Goal: Transaction & Acquisition: Purchase product/service

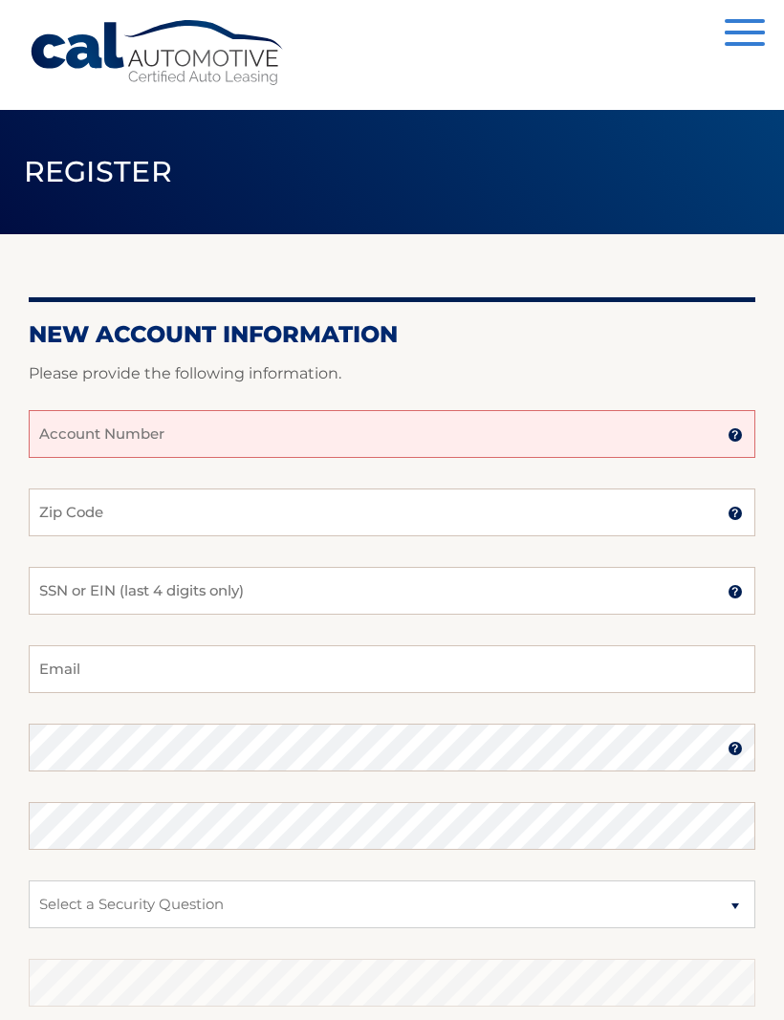
click at [82, 443] on input "Account Number" at bounding box center [392, 434] width 727 height 48
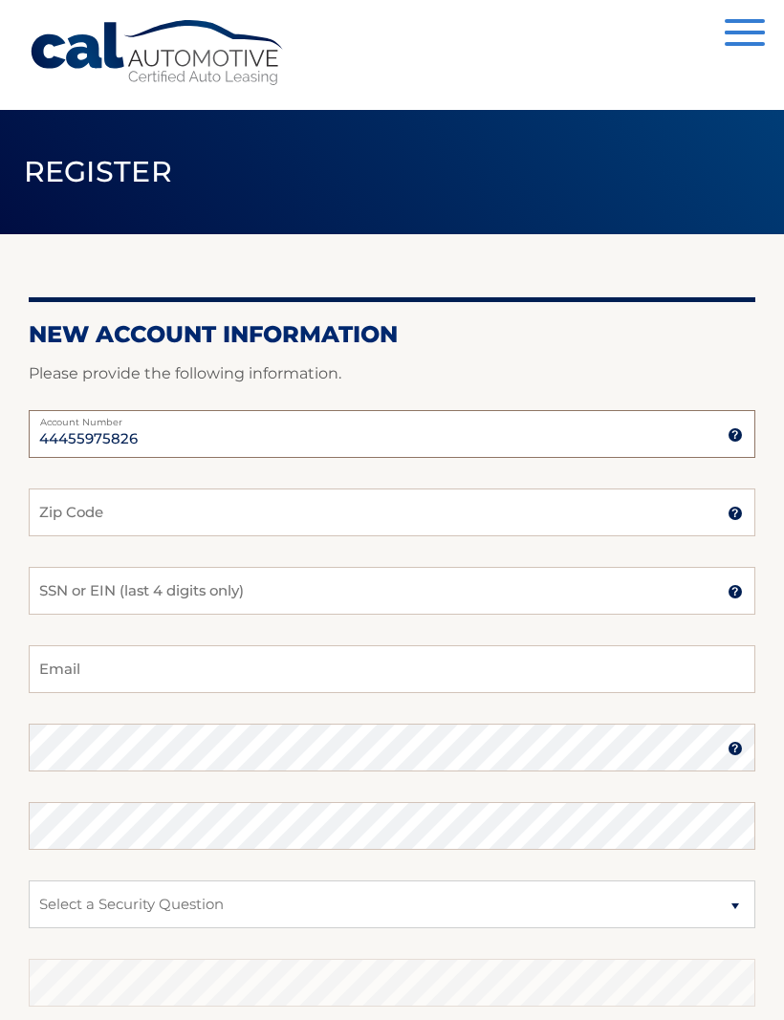
type input "44455975826"
click at [72, 526] on input "Zip Code" at bounding box center [392, 513] width 727 height 48
type input "07204"
click at [78, 601] on input "SSN or EIN (last 4 digits only)" at bounding box center [392, 591] width 727 height 48
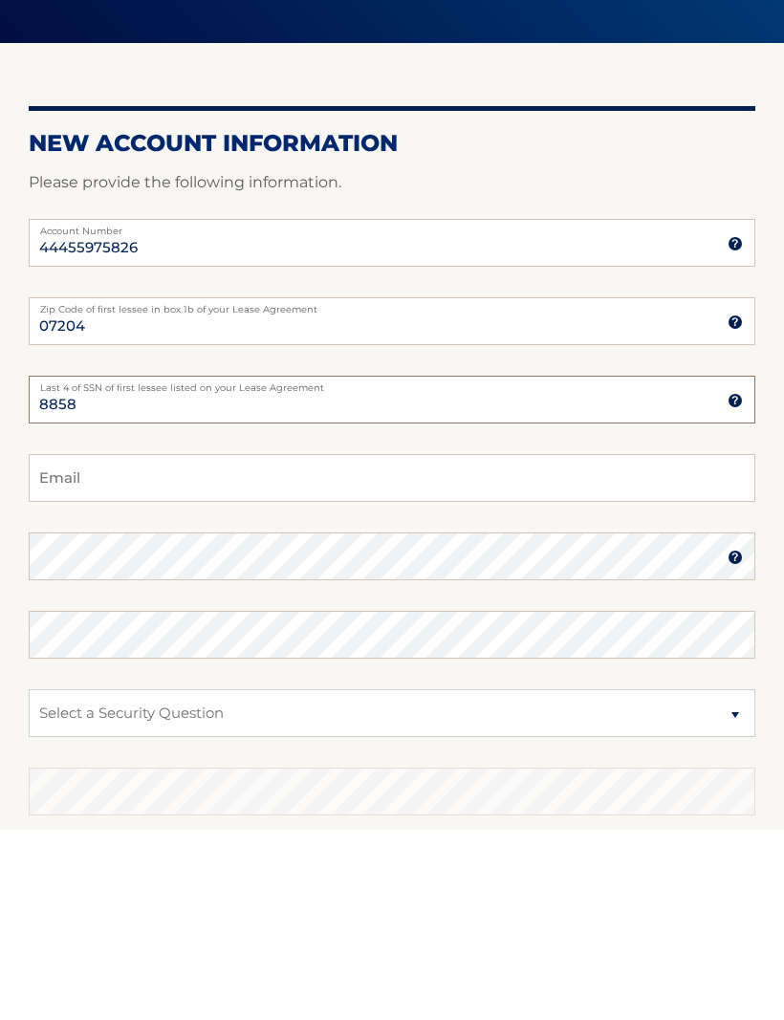
type input "8858"
click at [74, 645] on input "Email" at bounding box center [392, 669] width 727 height 48
type input "Beachnmom611@gmail.com"
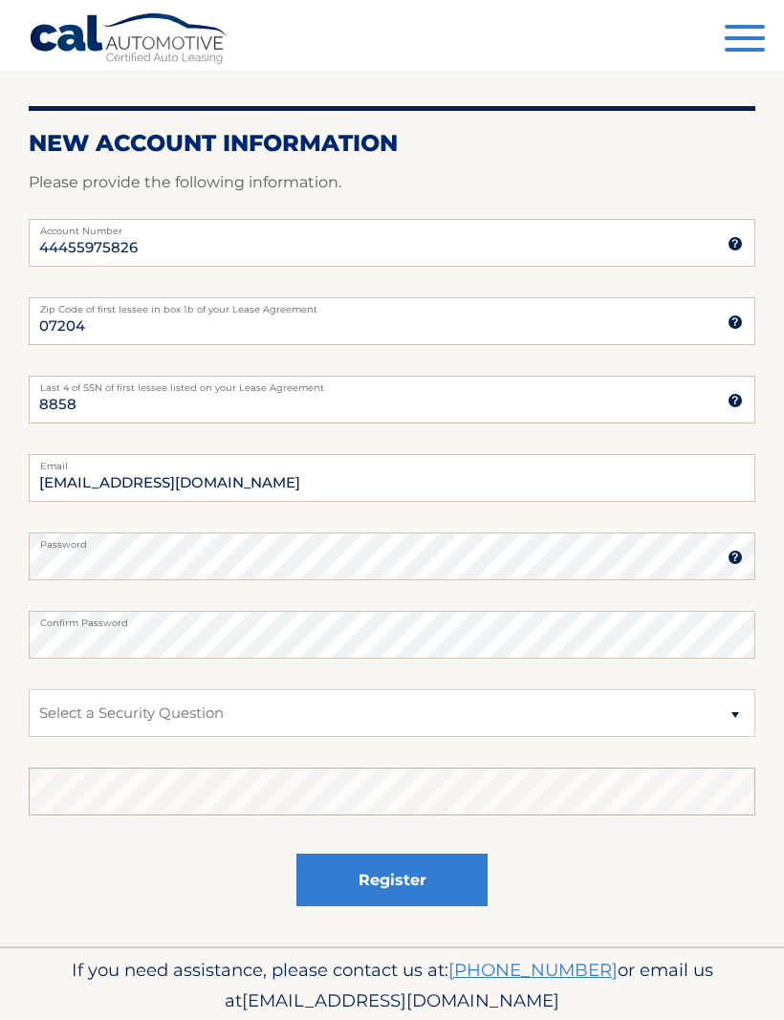
scroll to position [262, 0]
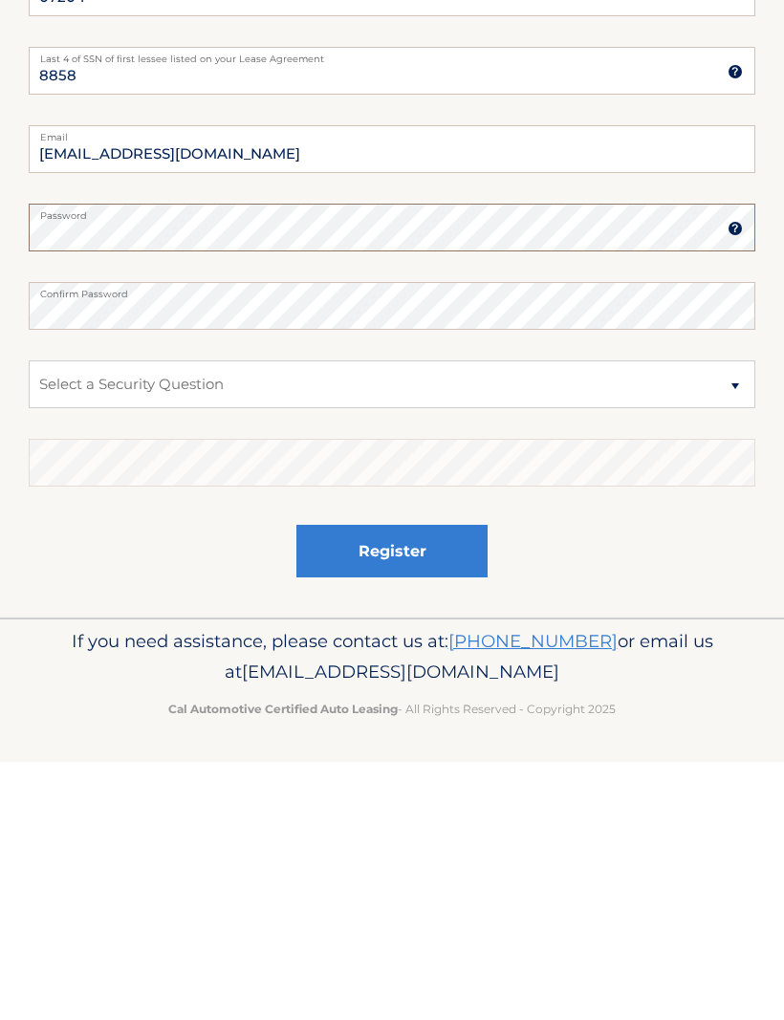
click at [238, 383] on fieldset "Beachnmom611@gmail.com Email Password Password should be a minimum of 6 charact…" at bounding box center [392, 629] width 727 height 492
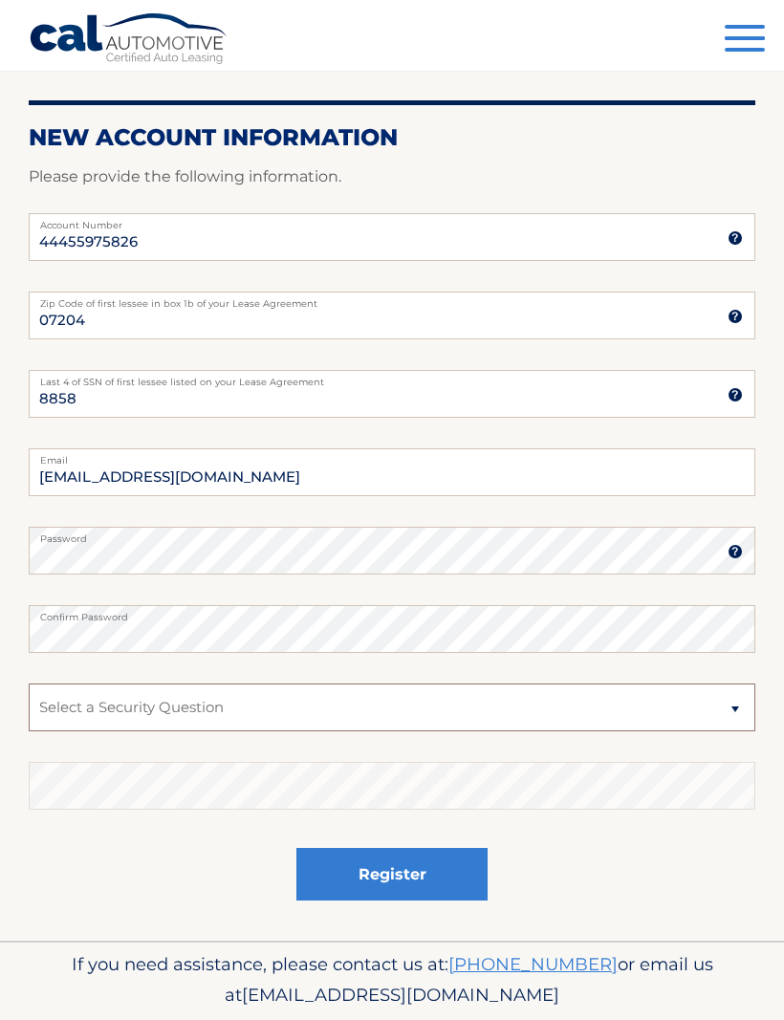
click at [86, 708] on select "Select a Security Question What was the name of your elementary school? What is…" at bounding box center [392, 708] width 727 height 48
select select "2"
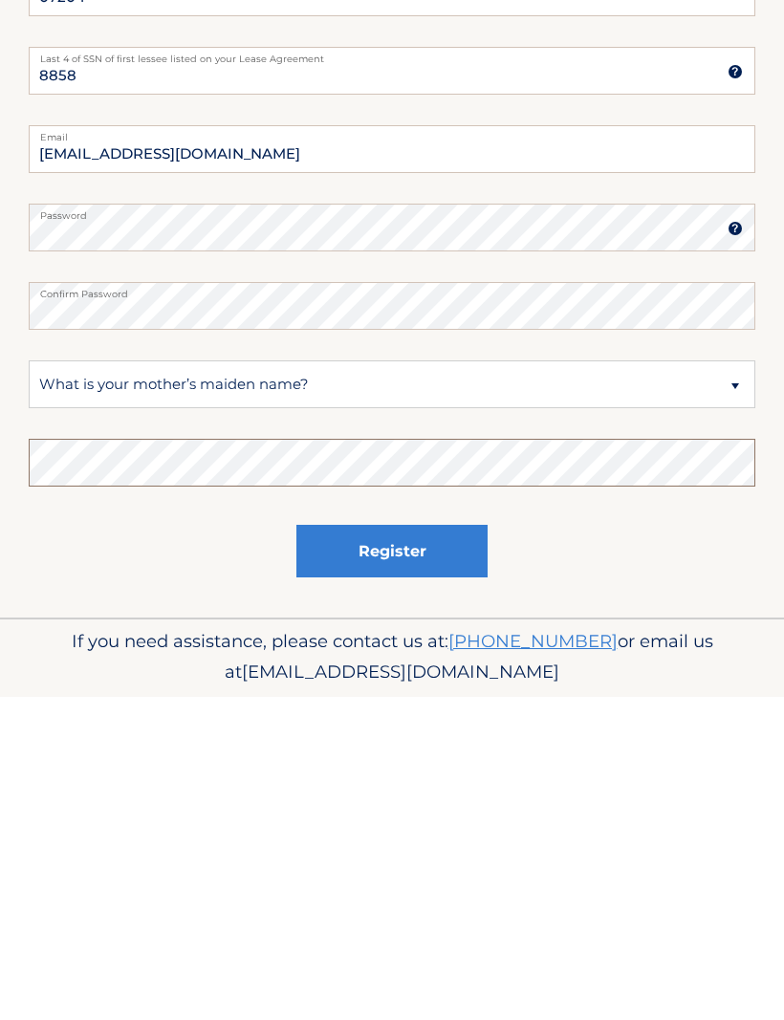
scroll to position [261, 0]
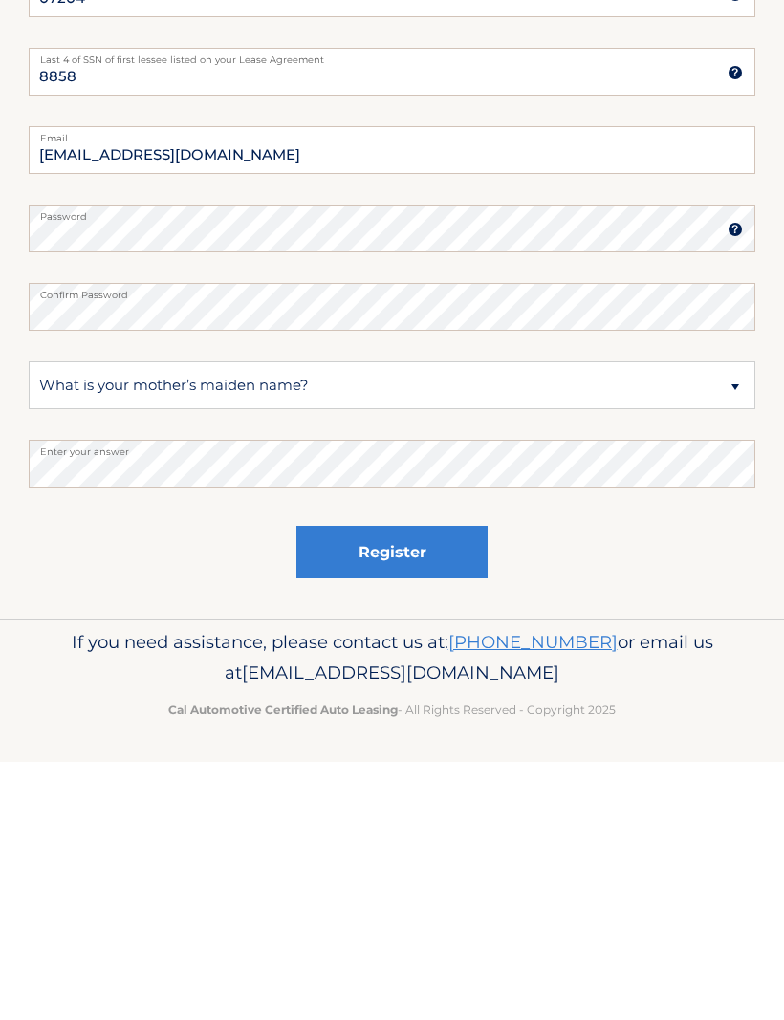
click at [399, 784] on button "Register" at bounding box center [391, 810] width 191 height 53
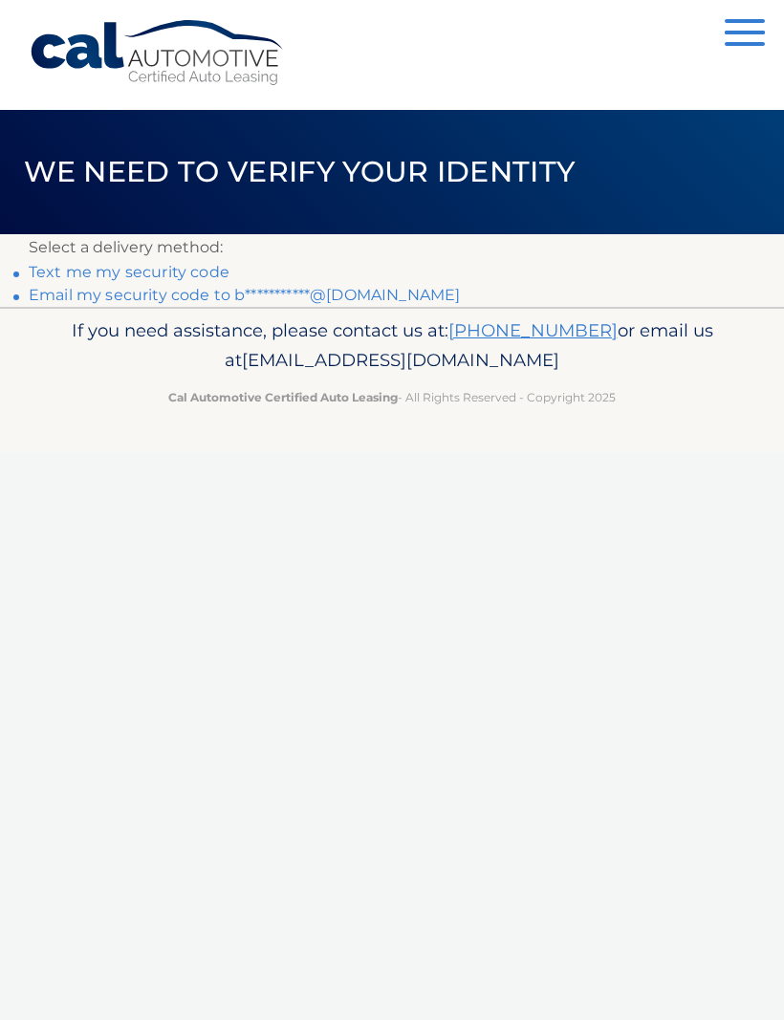
click at [217, 271] on link "Text me my security code" at bounding box center [129, 272] width 201 height 18
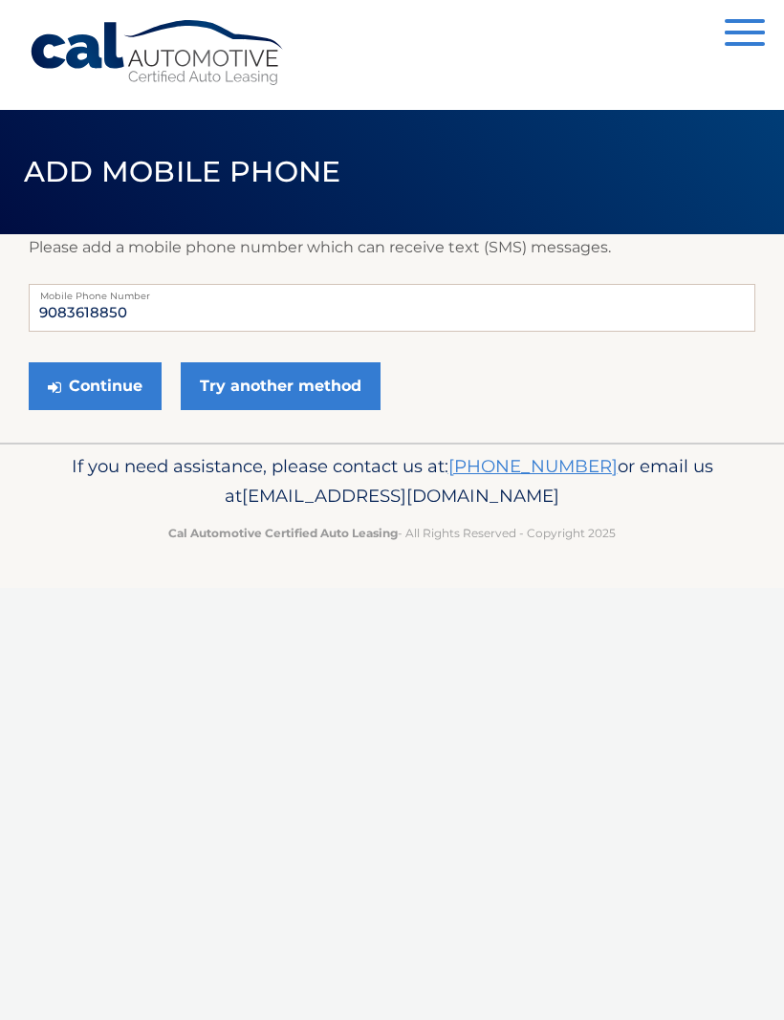
click at [120, 395] on button "Continue" at bounding box center [95, 386] width 133 height 48
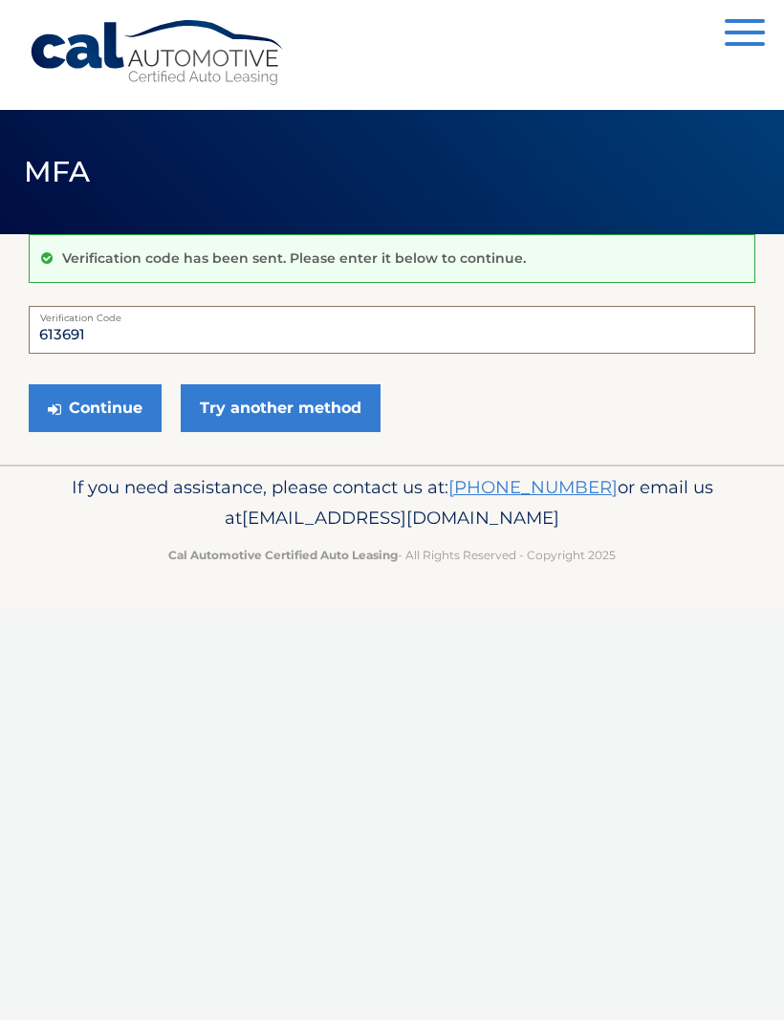
type input "613691"
click at [120, 408] on button "Continue" at bounding box center [95, 408] width 133 height 48
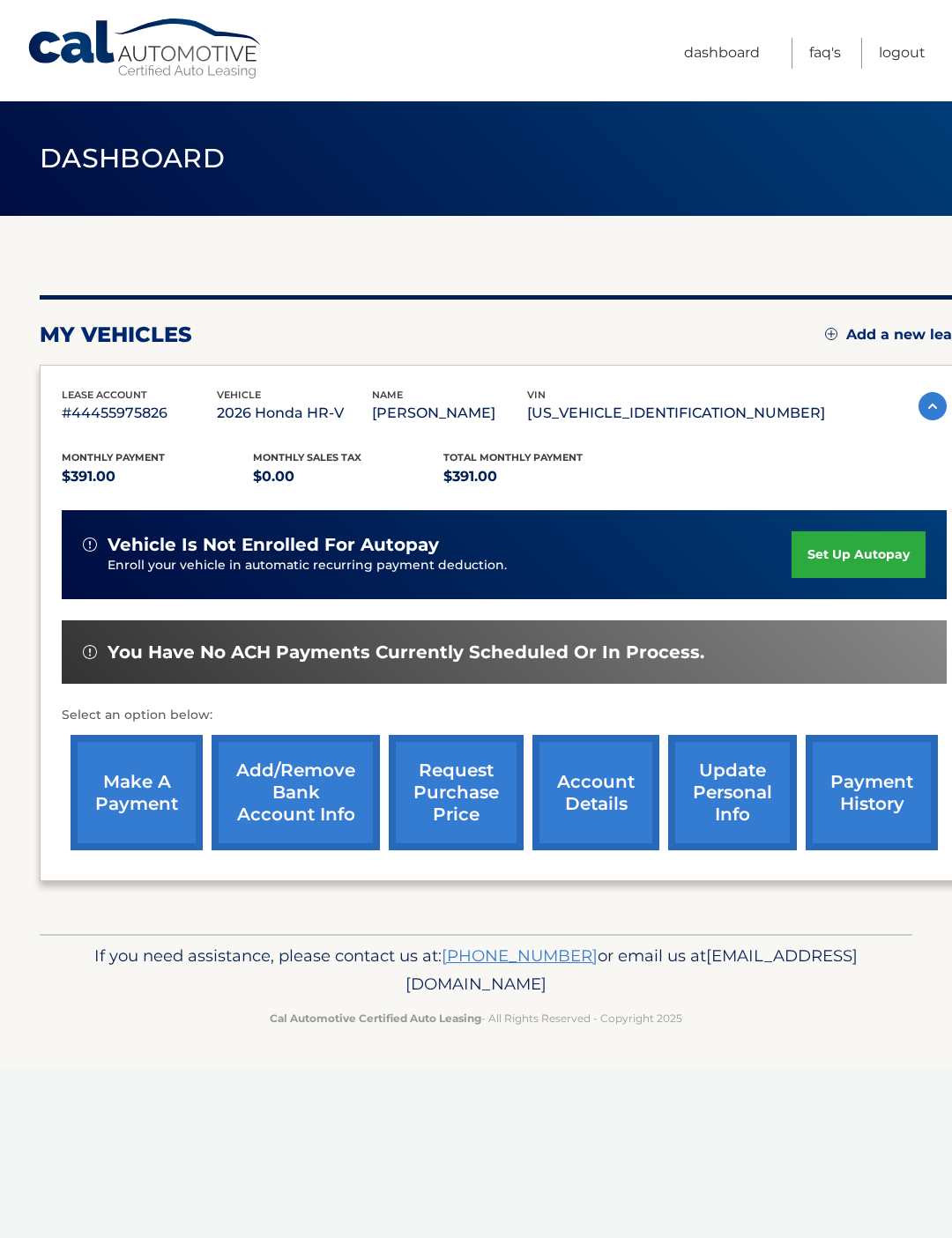
click at [139, 819] on link "make a payment" at bounding box center [135, 792] width 132 height 115
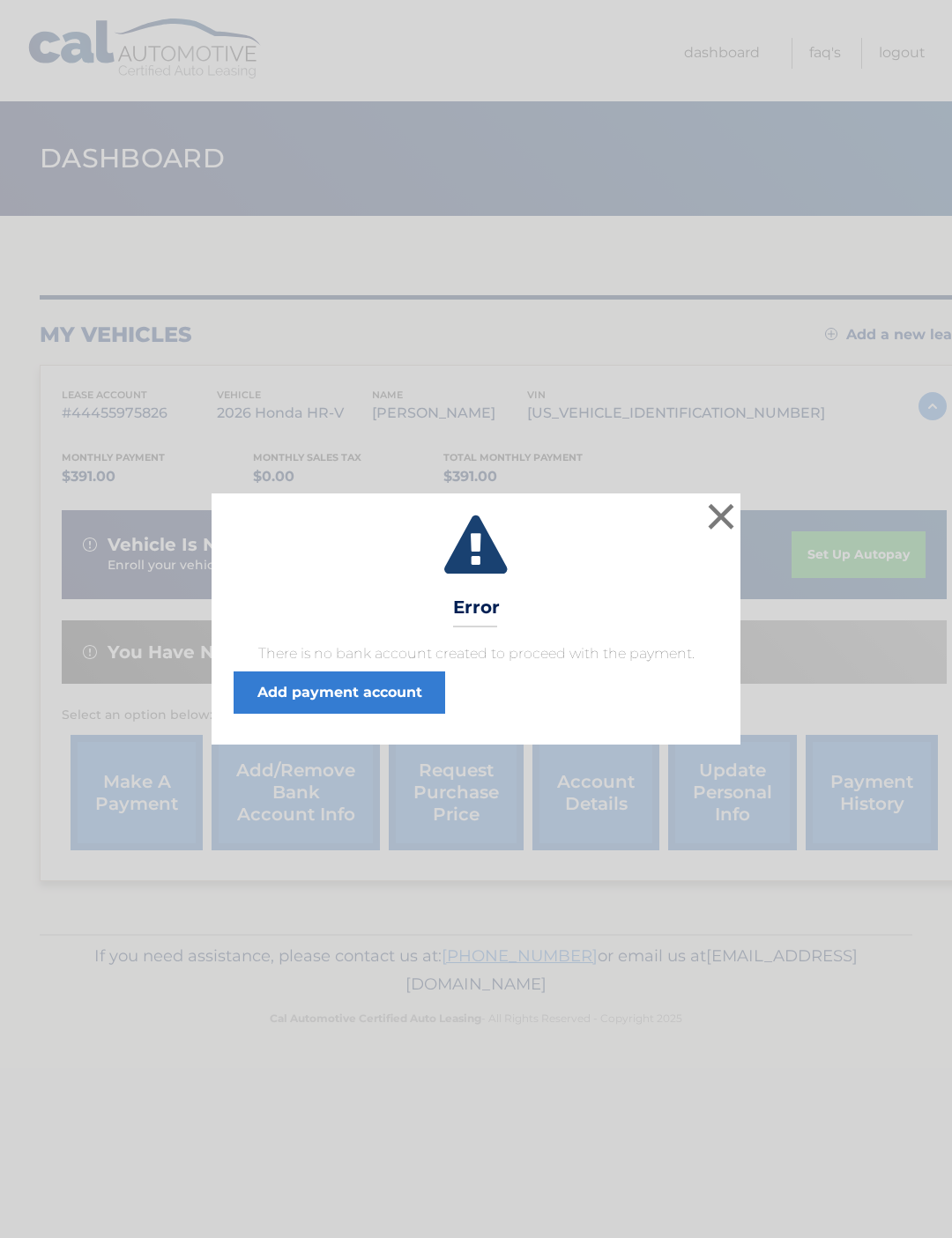
click at [720, 513] on button "×" at bounding box center [721, 516] width 35 height 35
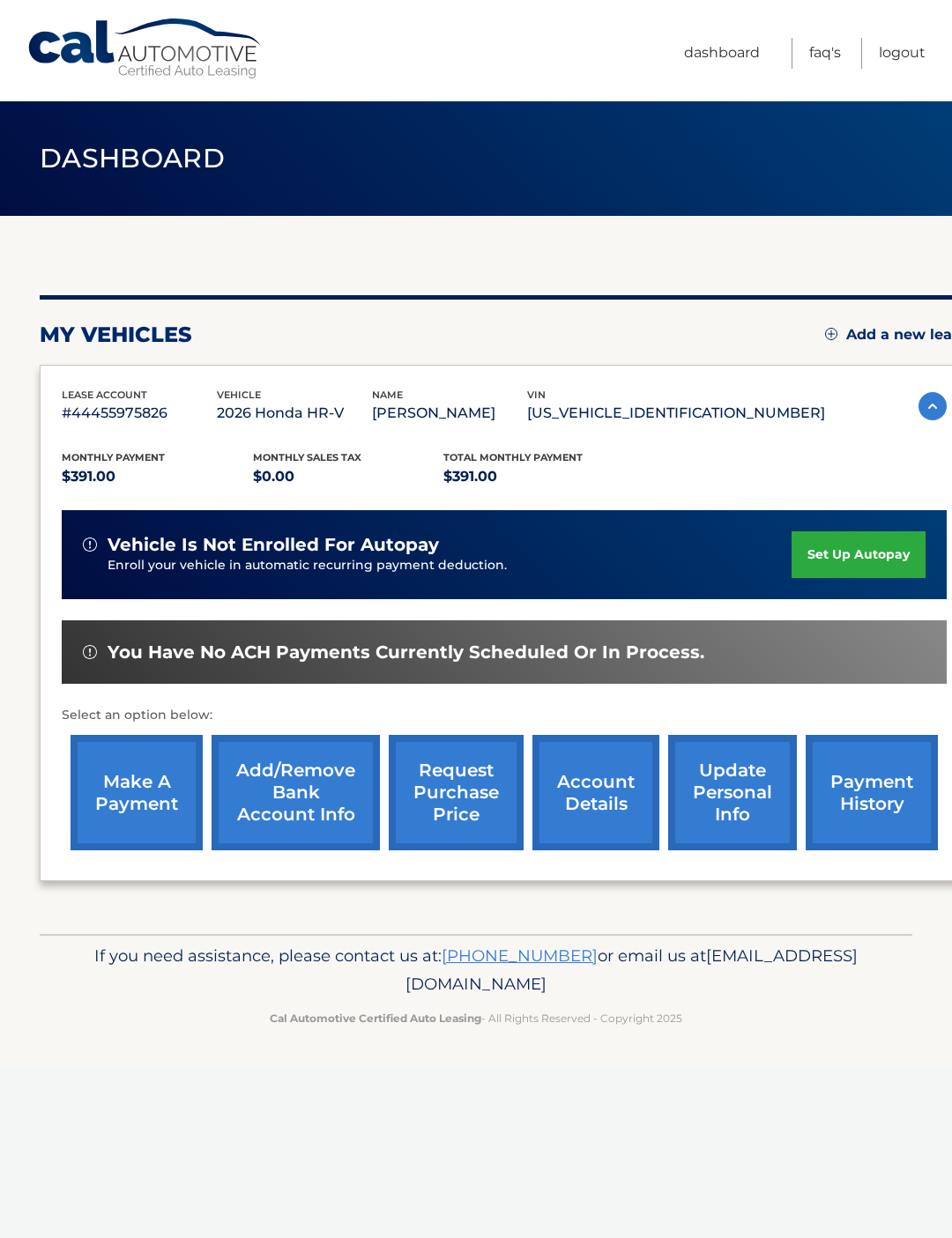
click at [303, 798] on link "Add/Remove bank account info" at bounding box center [295, 792] width 169 height 115
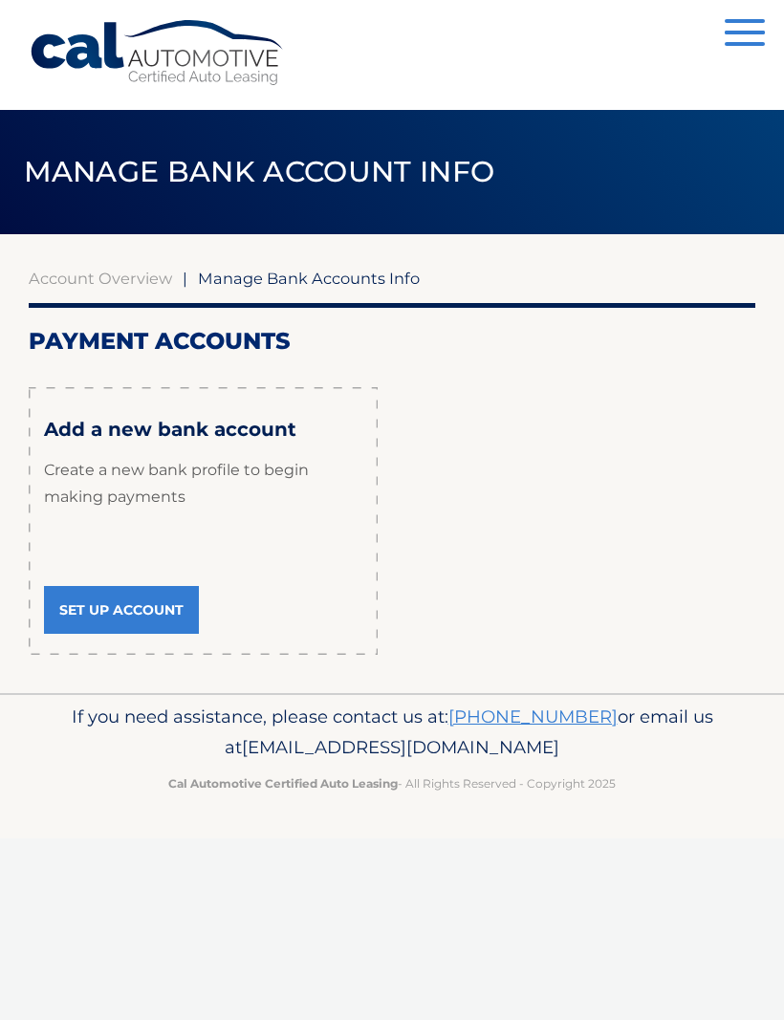
click at [154, 617] on link "Set Up Account" at bounding box center [121, 610] width 155 height 48
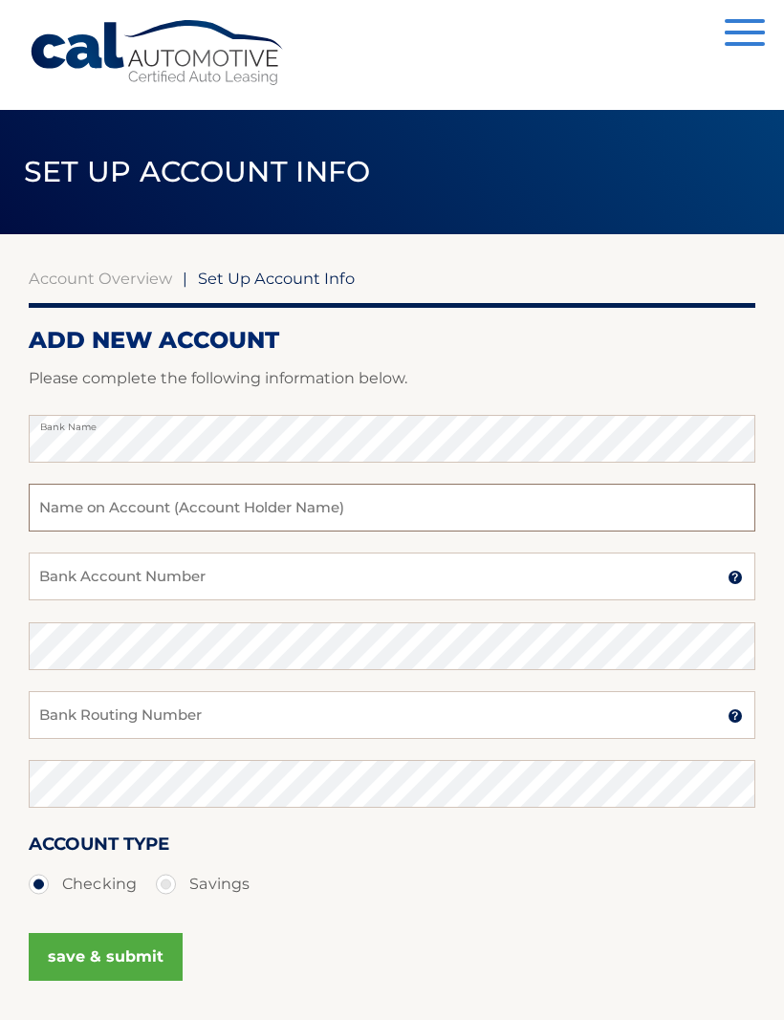
click at [66, 512] on input "text" at bounding box center [392, 508] width 727 height 48
type input "[PERSON_NAME]"
click at [85, 596] on input "Bank Account Number" at bounding box center [392, 577] width 727 height 48
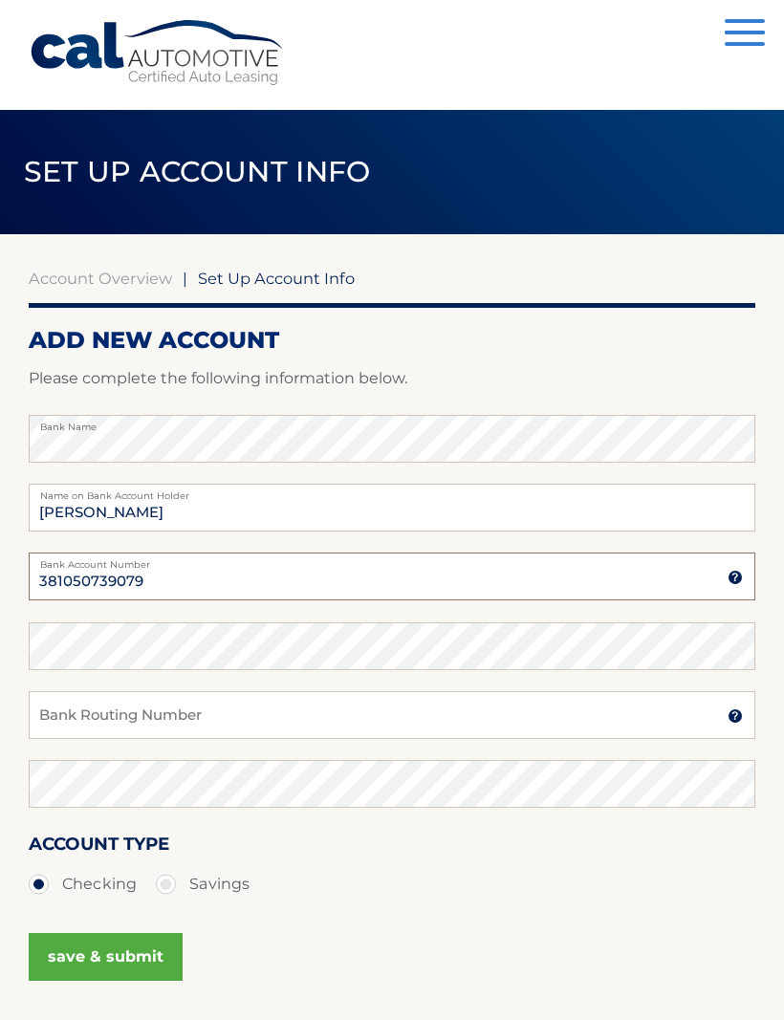
type input "381050739079"
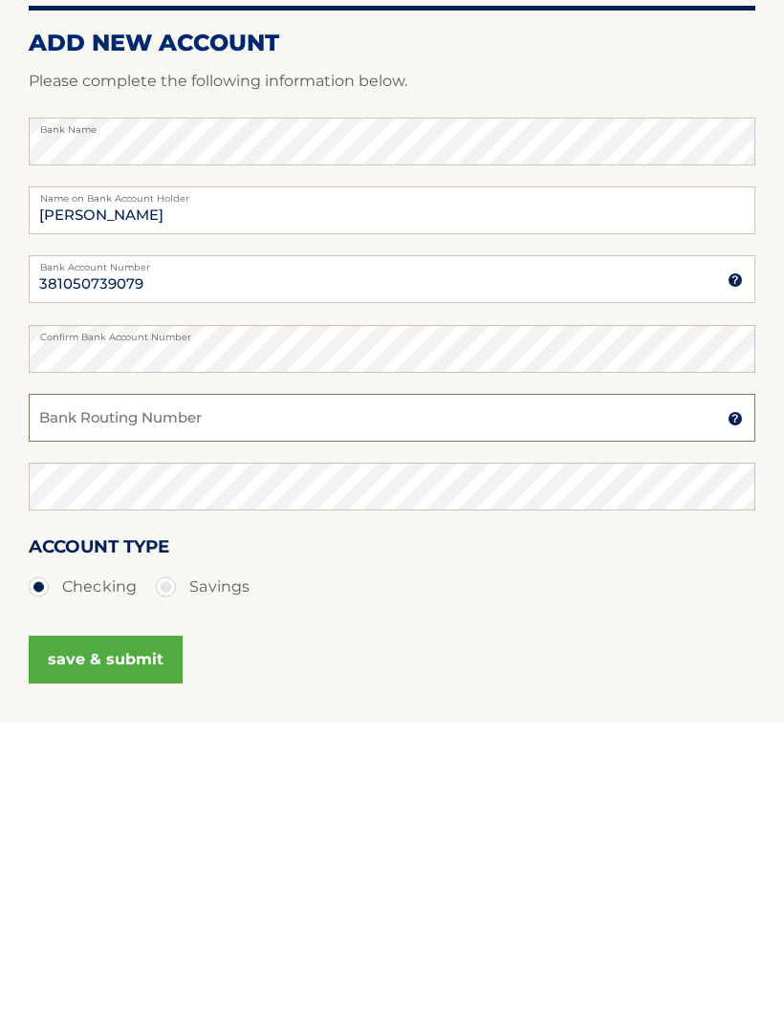
click at [76, 691] on input "Bank Routing Number" at bounding box center [392, 715] width 727 height 48
type input "021200339"
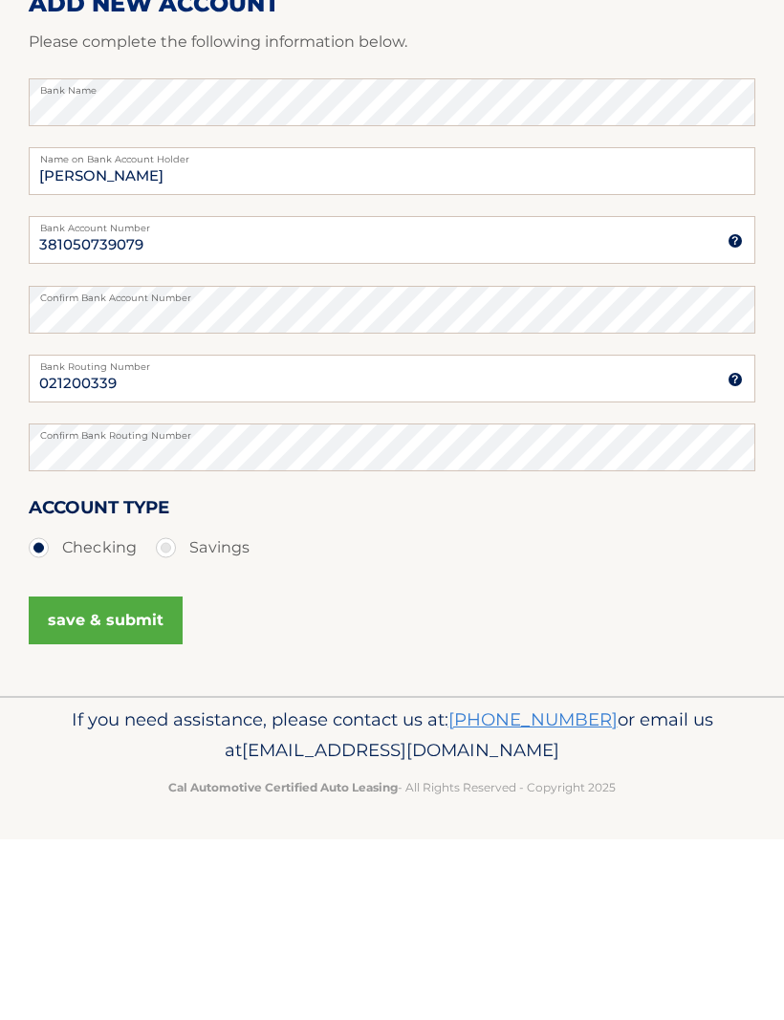
click at [142, 777] on button "save & submit" at bounding box center [106, 801] width 154 height 48
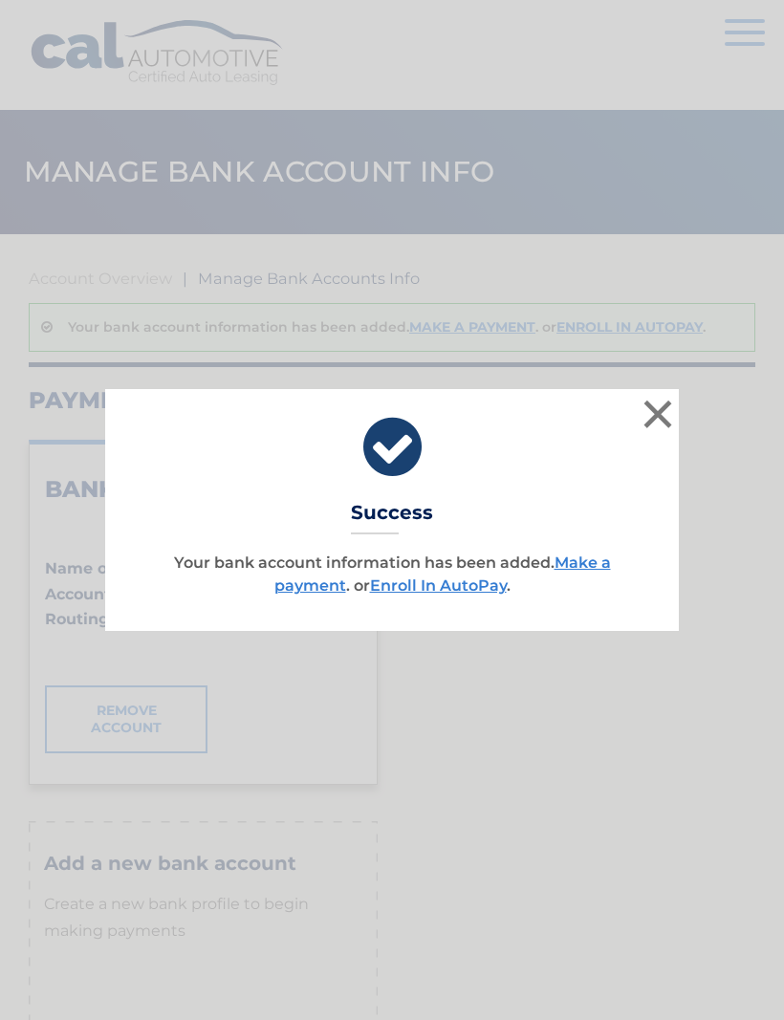
click at [648, 433] on button "×" at bounding box center [658, 414] width 38 height 38
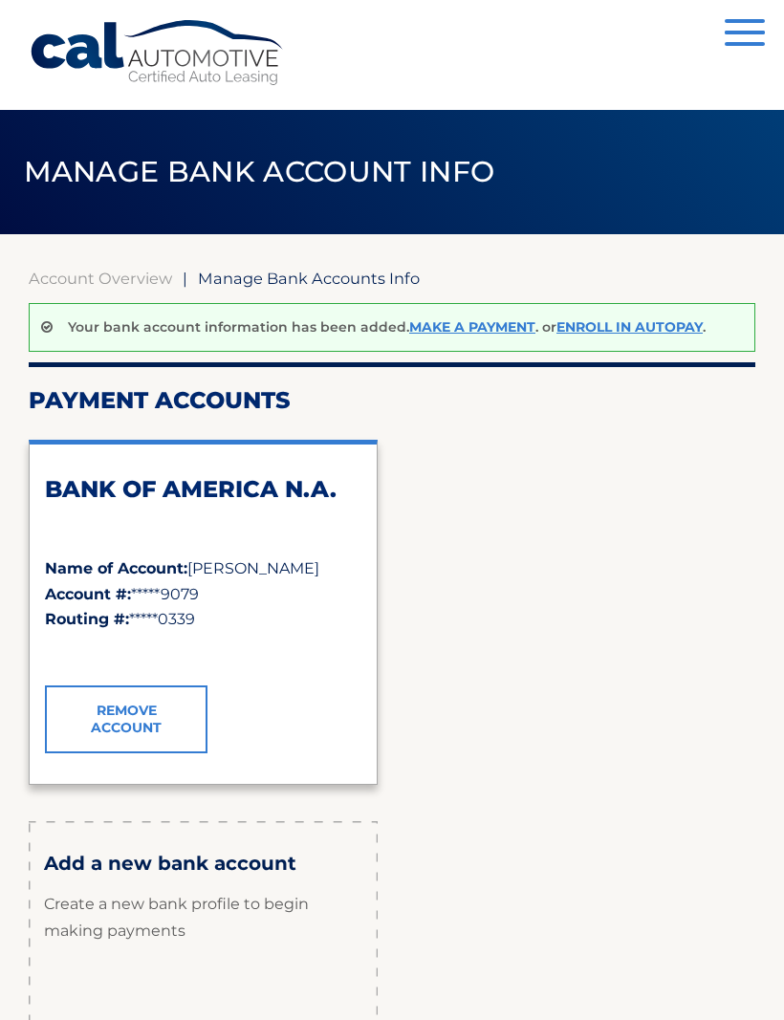
click at [465, 335] on link "Make a payment" at bounding box center [472, 326] width 126 height 17
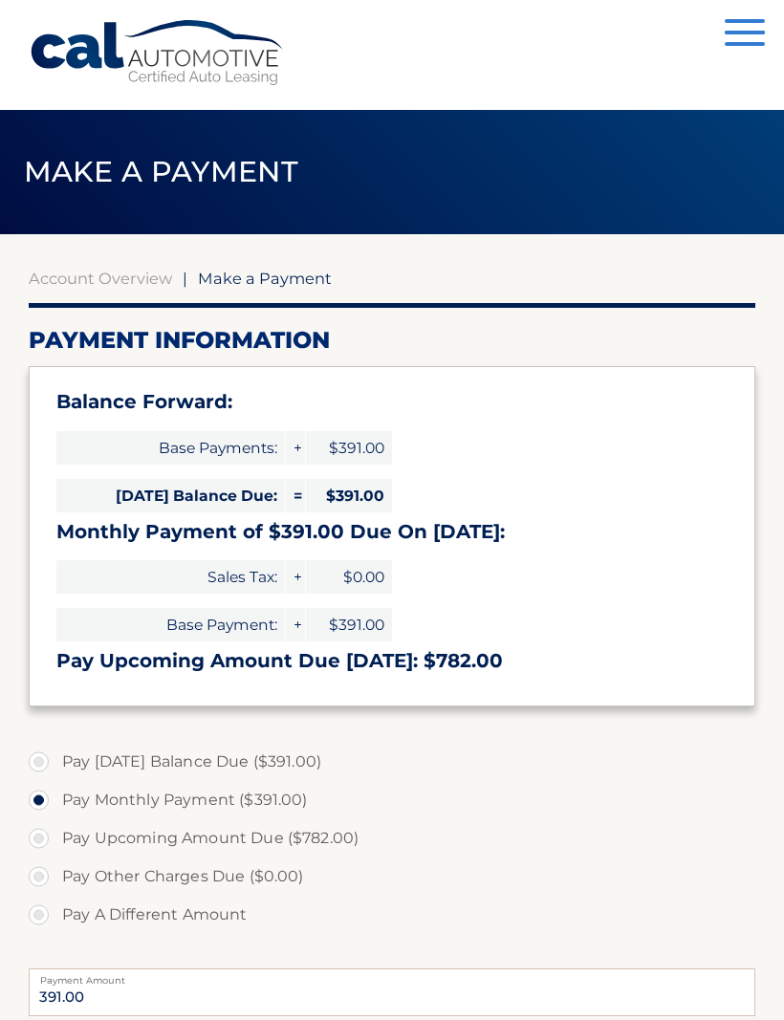
select select "YWY0MGY4NDctYWQ5YS00MWY0LTk3NzUtMTNiYjEyYmU1NjA4"
click at [370, 496] on span "$391.00" at bounding box center [349, 495] width 86 height 33
click at [241, 497] on span "[DATE] Balance Due:" at bounding box center [170, 495] width 229 height 33
click at [55, 760] on label "Pay Today's Balance Due ($391.00)" at bounding box center [392, 762] width 727 height 38
click at [55, 760] on input "Pay Today's Balance Due ($391.00)" at bounding box center [45, 758] width 19 height 31
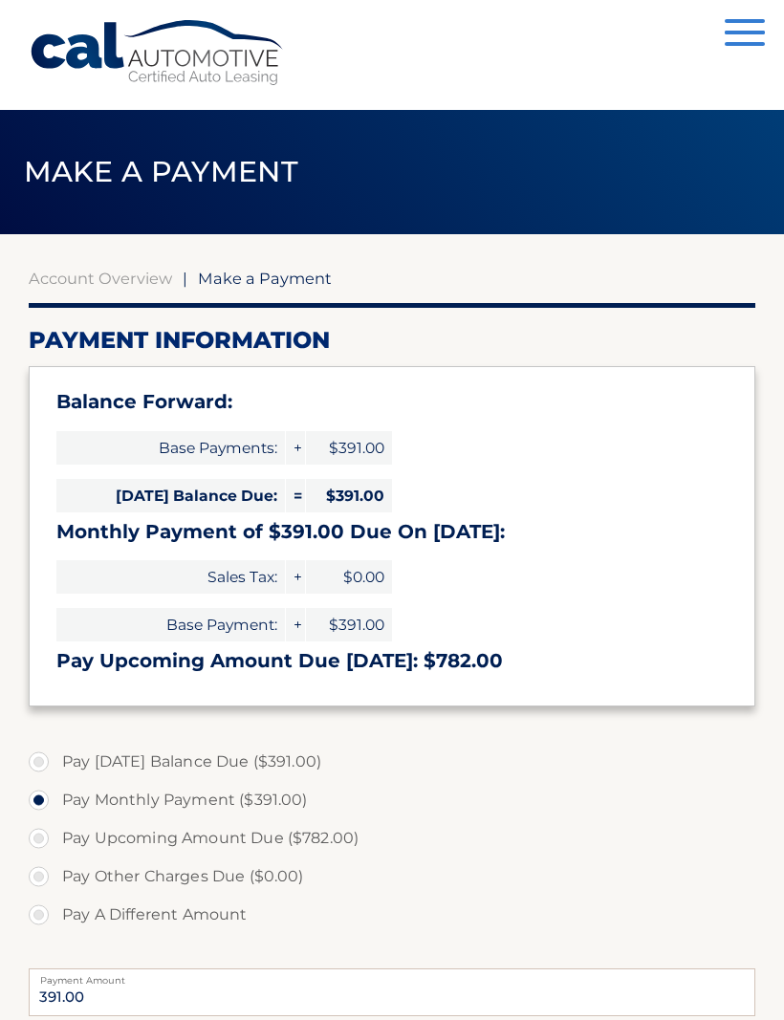
radio input "true"
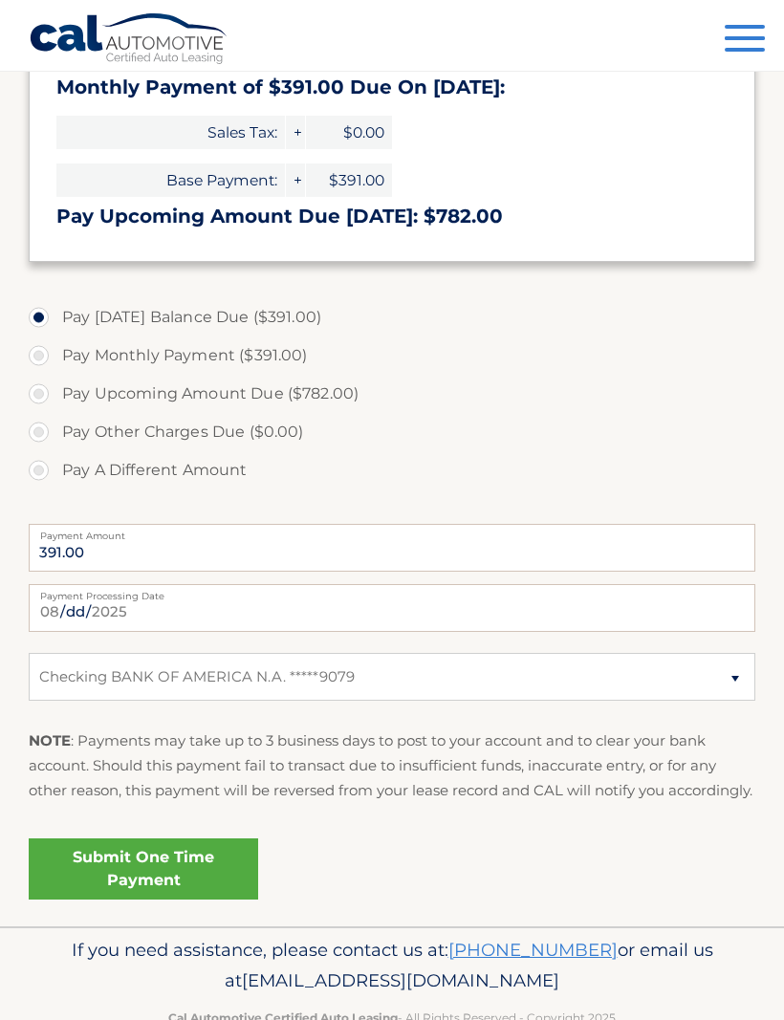
scroll to position [452, 0]
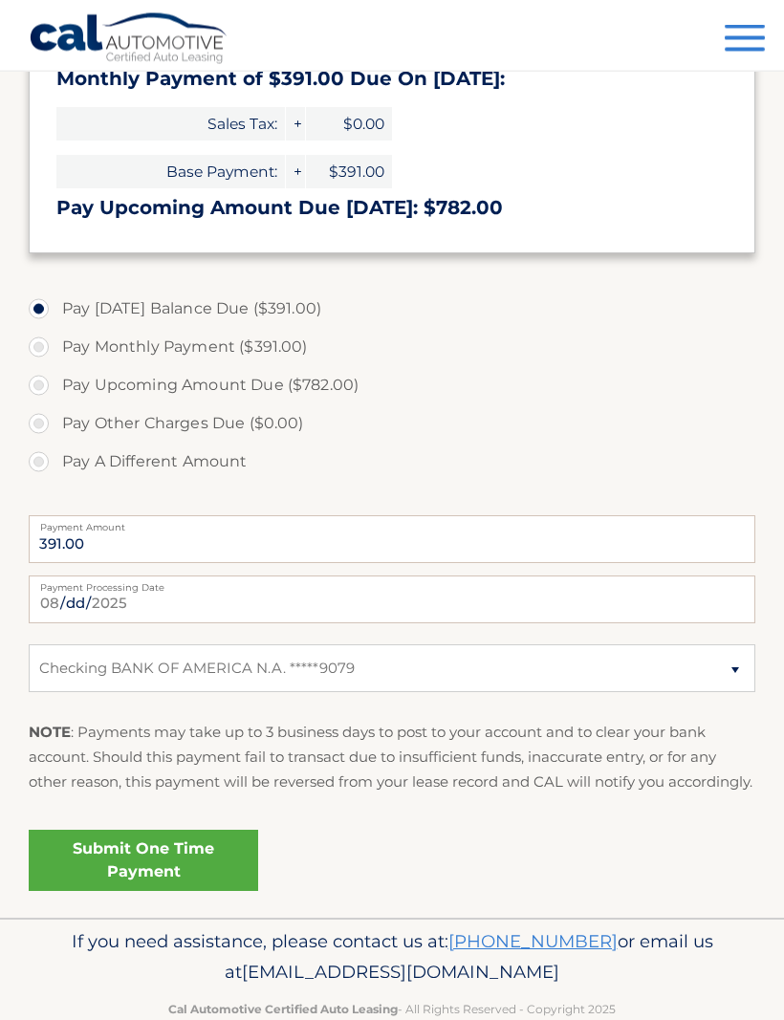
click at [164, 892] on link "Submit One Time Payment" at bounding box center [143, 861] width 229 height 61
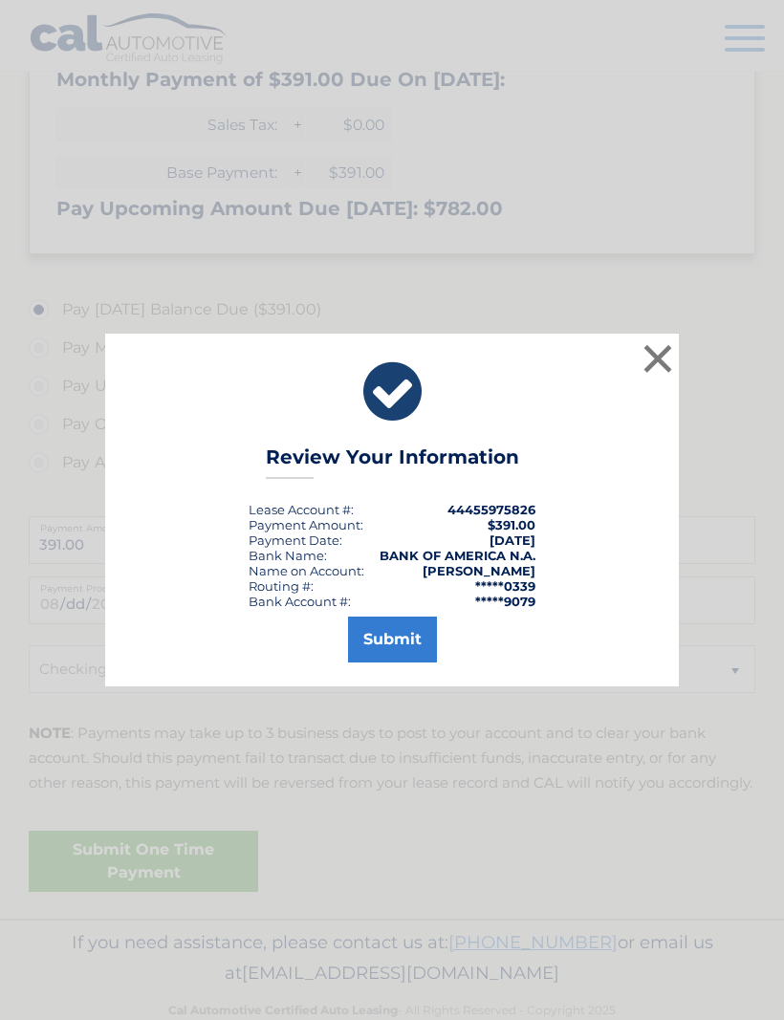
click at [405, 663] on button "Submit" at bounding box center [392, 640] width 89 height 46
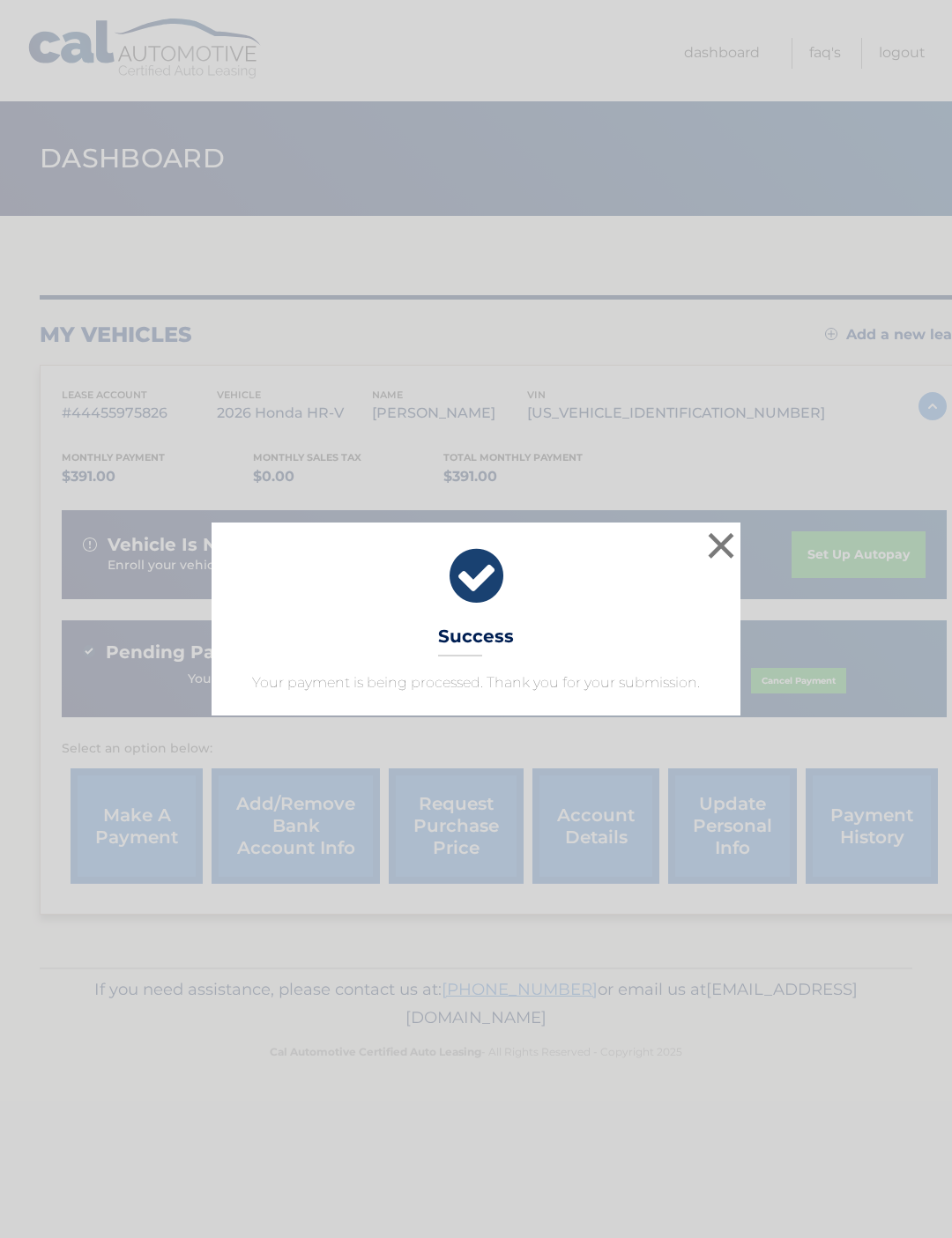
click at [721, 555] on button "×" at bounding box center [721, 546] width 35 height 35
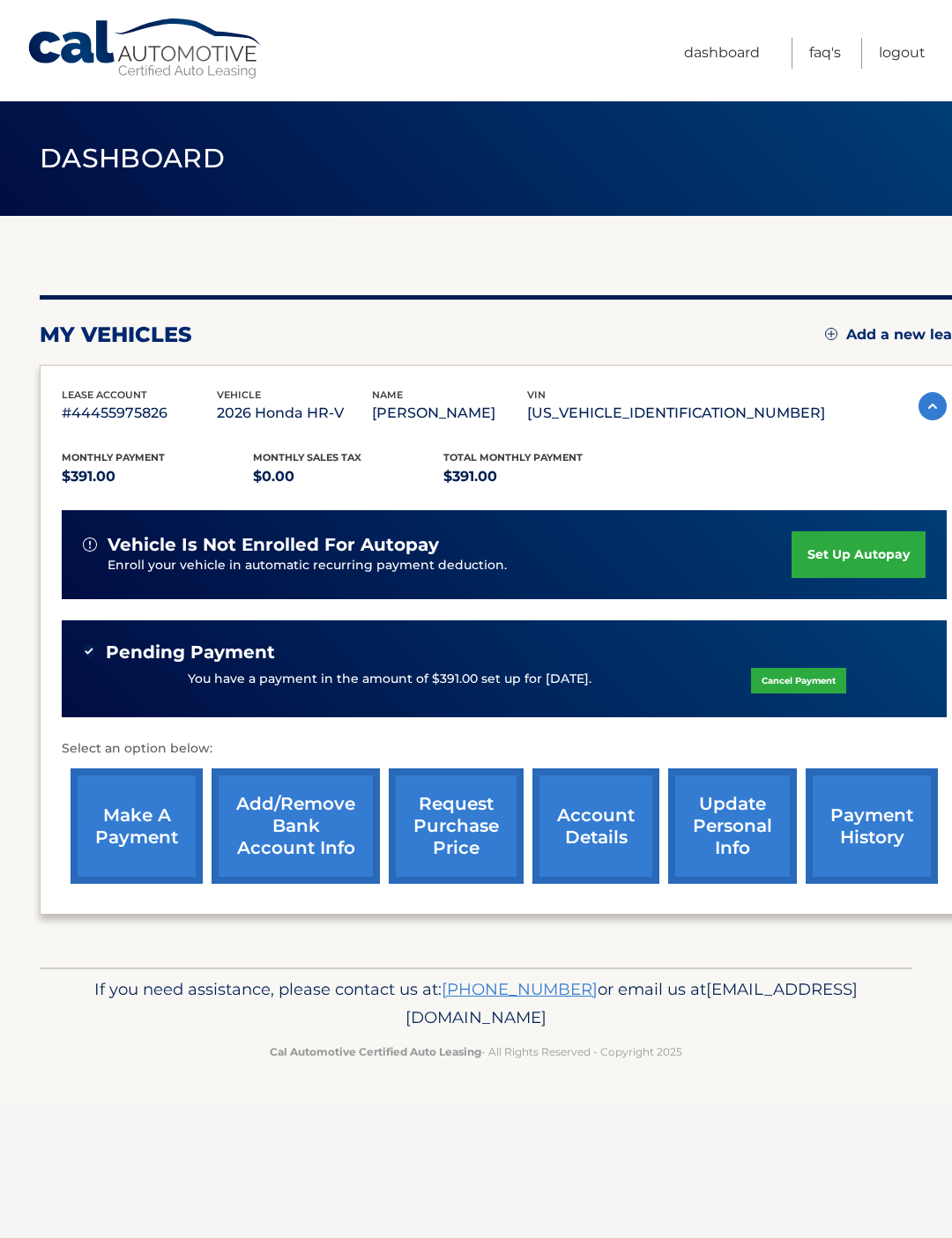
click at [872, 832] on link "payment history" at bounding box center [871, 826] width 132 height 115
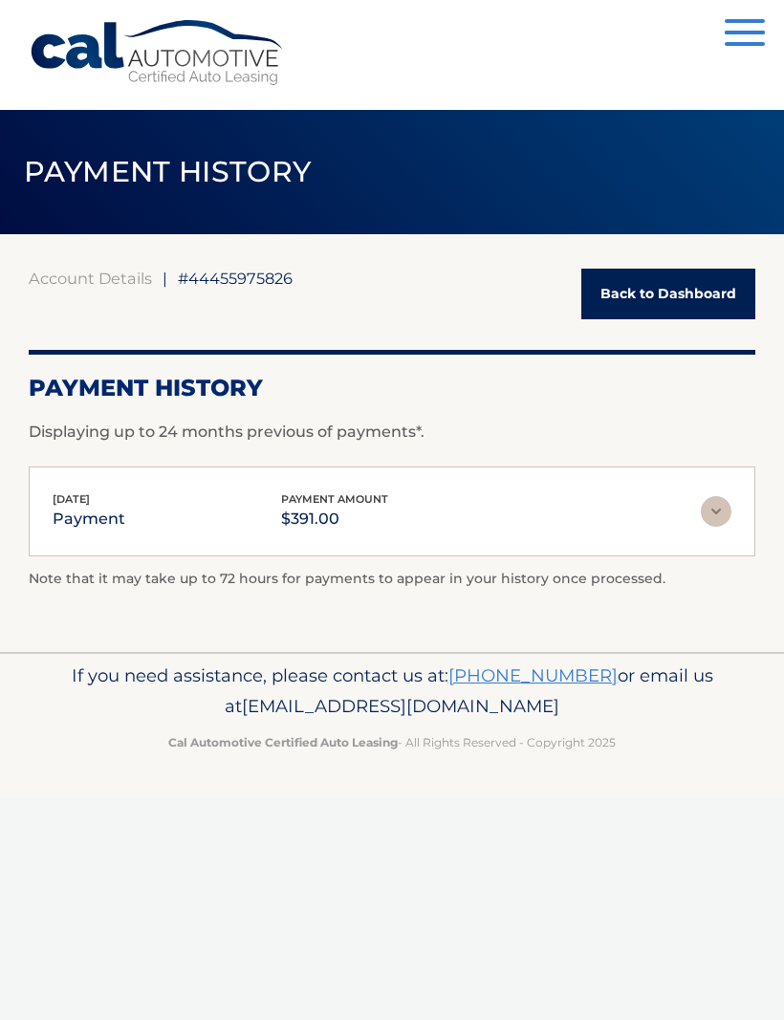
click at [678, 289] on link "Back to Dashboard" at bounding box center [668, 294] width 174 height 51
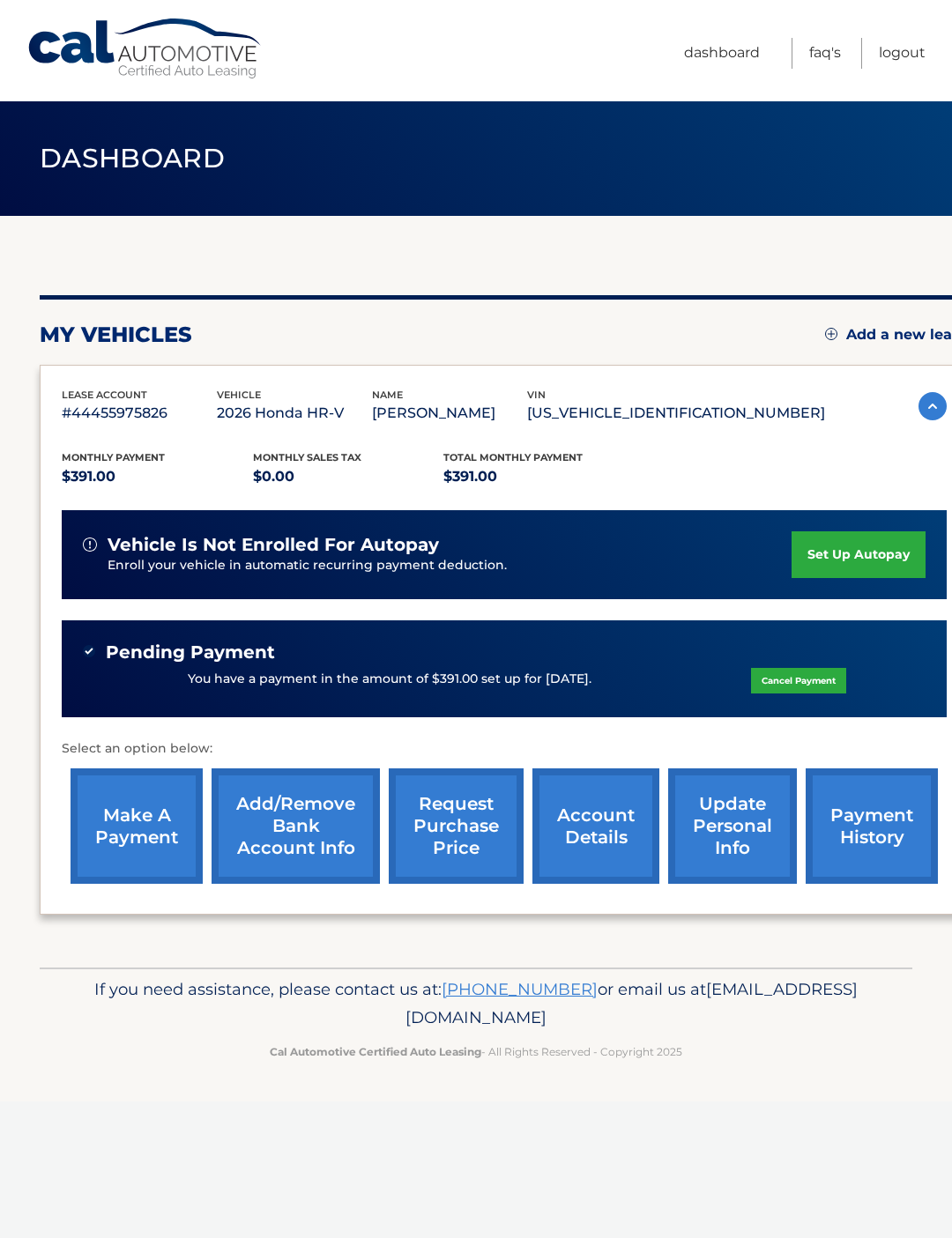
click at [904, 55] on link "Logout" at bounding box center [901, 53] width 47 height 30
